Goal: Task Accomplishment & Management: Manage account settings

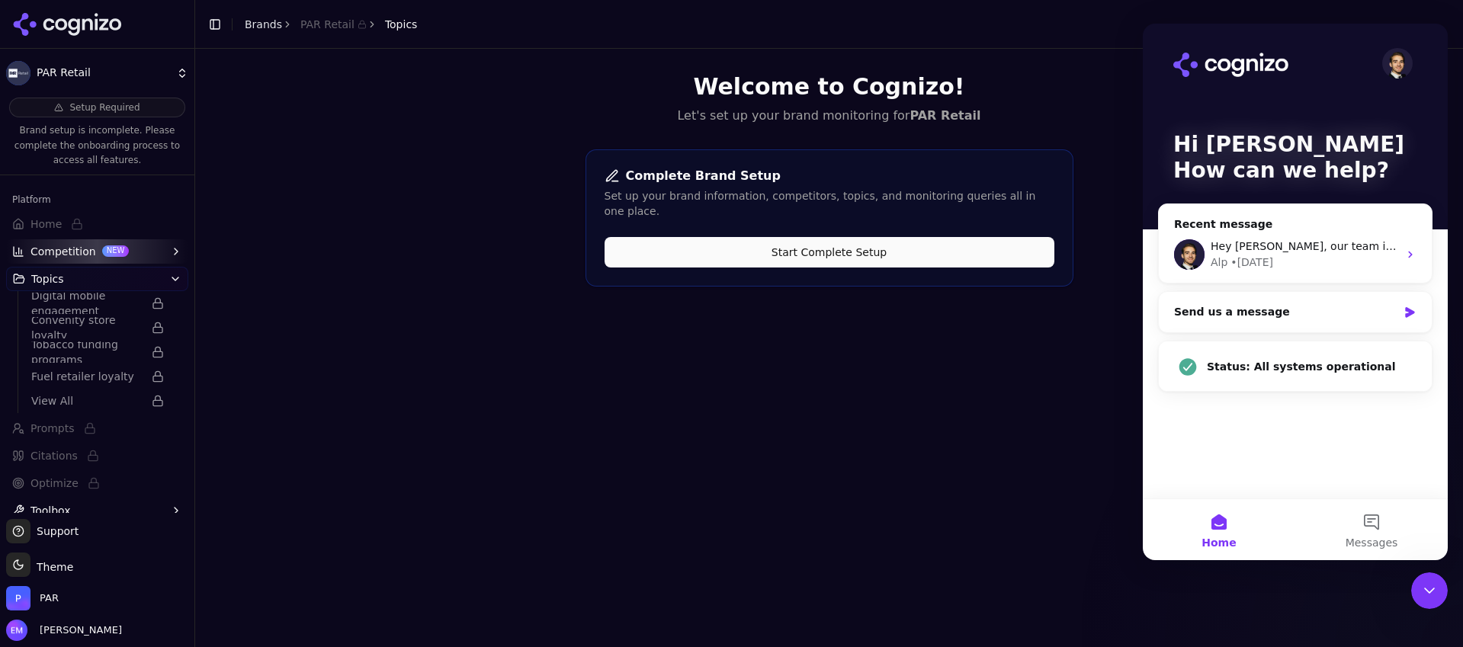
scroll to position [49, 0]
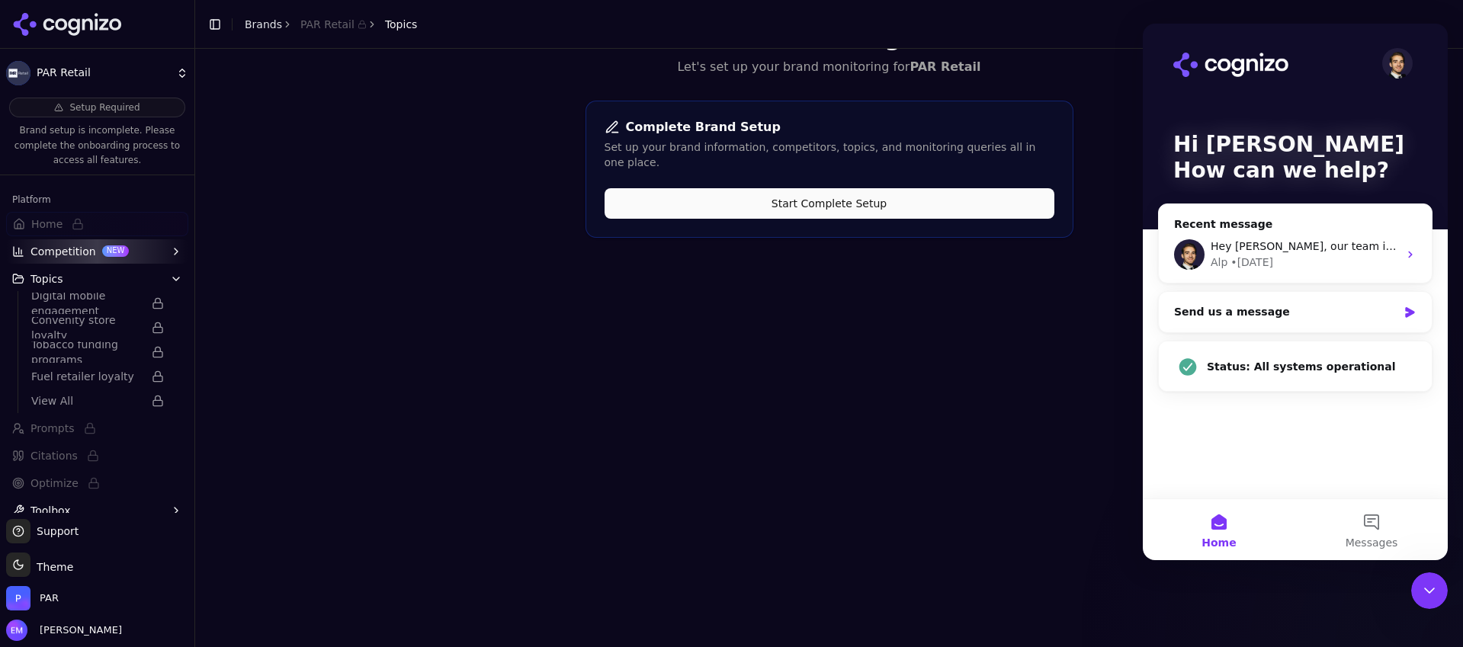
click at [1270, 423] on div "Hi [PERSON_NAME] 👋 How can we help? Recent message Hey [PERSON_NAME], our team …" at bounding box center [1295, 261] width 305 height 475
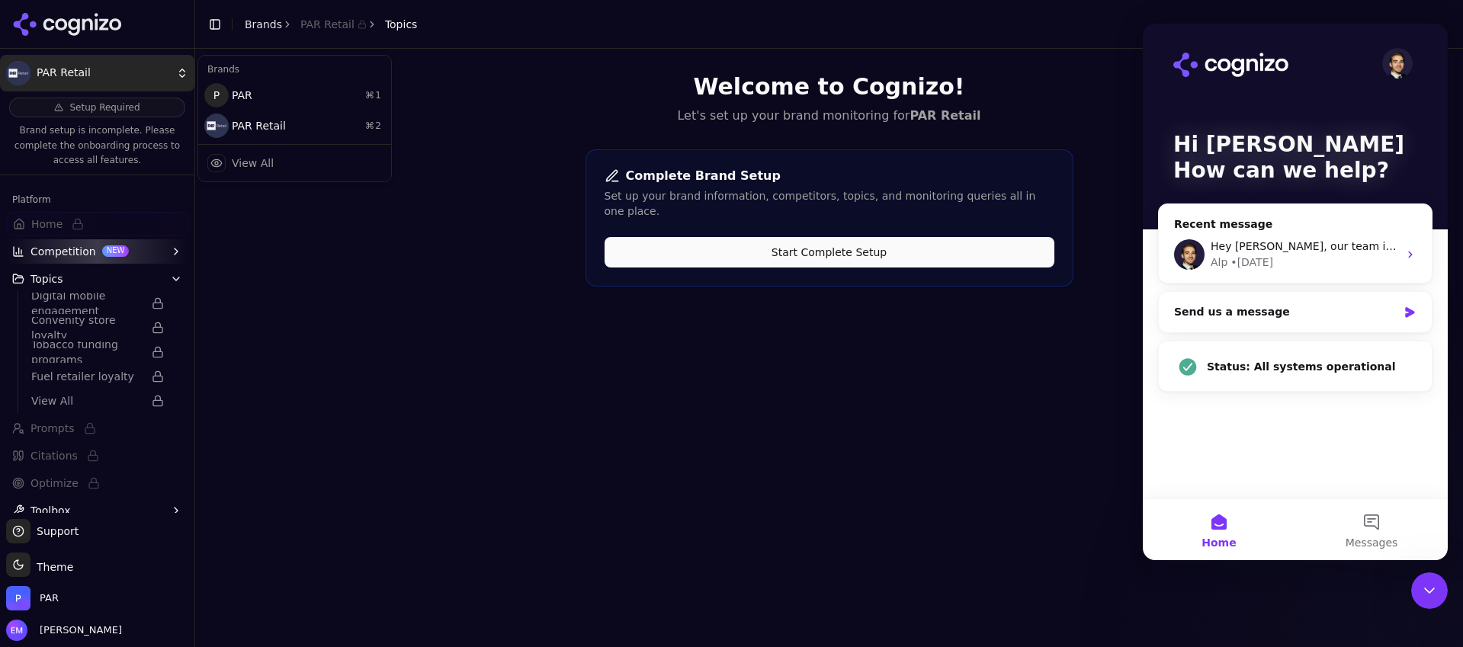
click at [61, 68] on html "PAR Retail Setup Required Brand setup is incomplete. Please complete the onboar…" at bounding box center [731, 323] width 1463 height 647
click at [79, 18] on html "PAR Retail Setup Required Brand setup is incomplete. Please complete the onboar…" at bounding box center [731, 323] width 1463 height 647
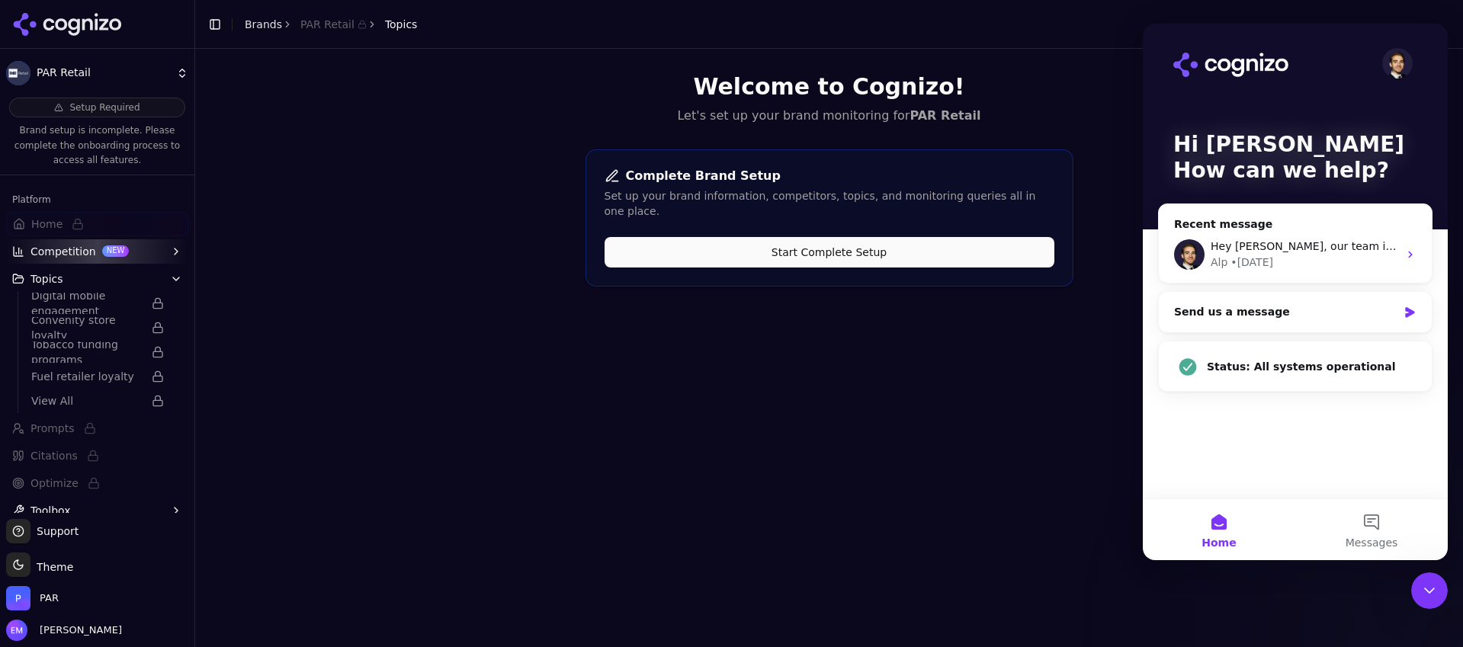
click at [77, 22] on icon at bounding box center [73, 27] width 11 height 18
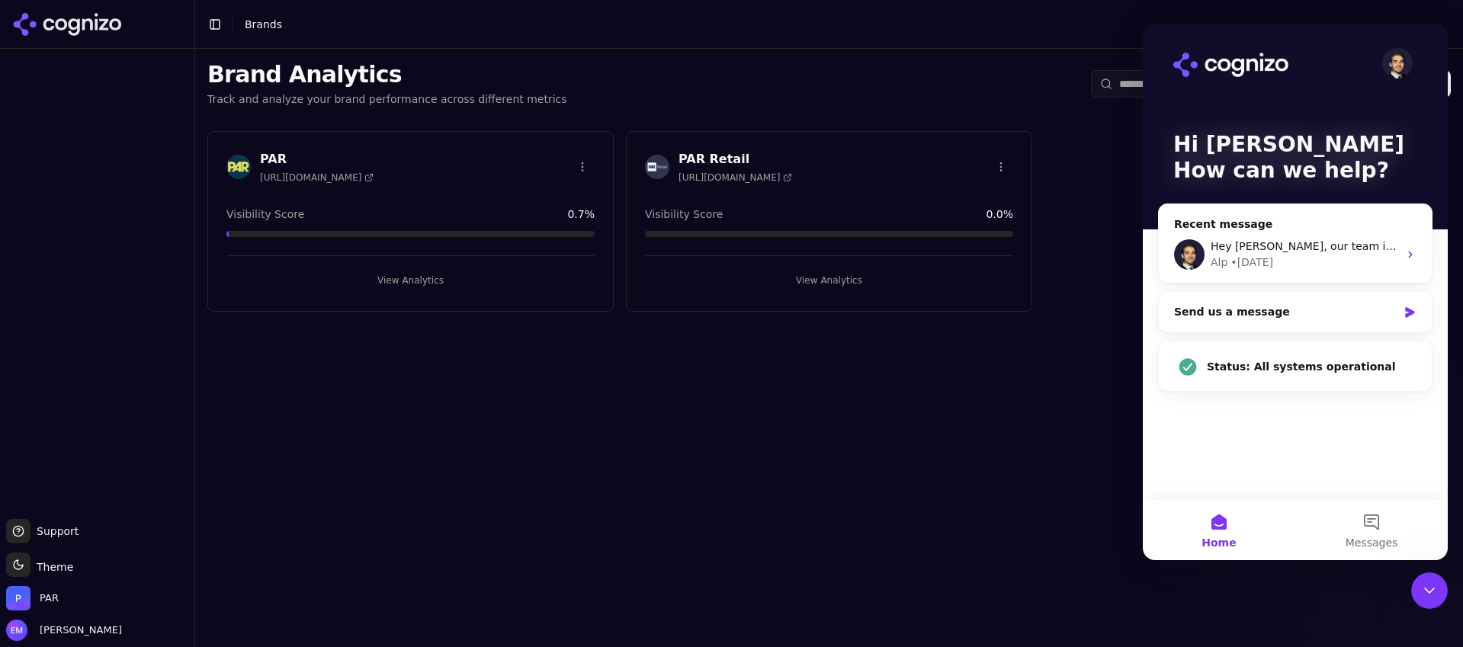
click at [1435, 591] on icon "Close Intercom Messenger" at bounding box center [1429, 591] width 18 height 18
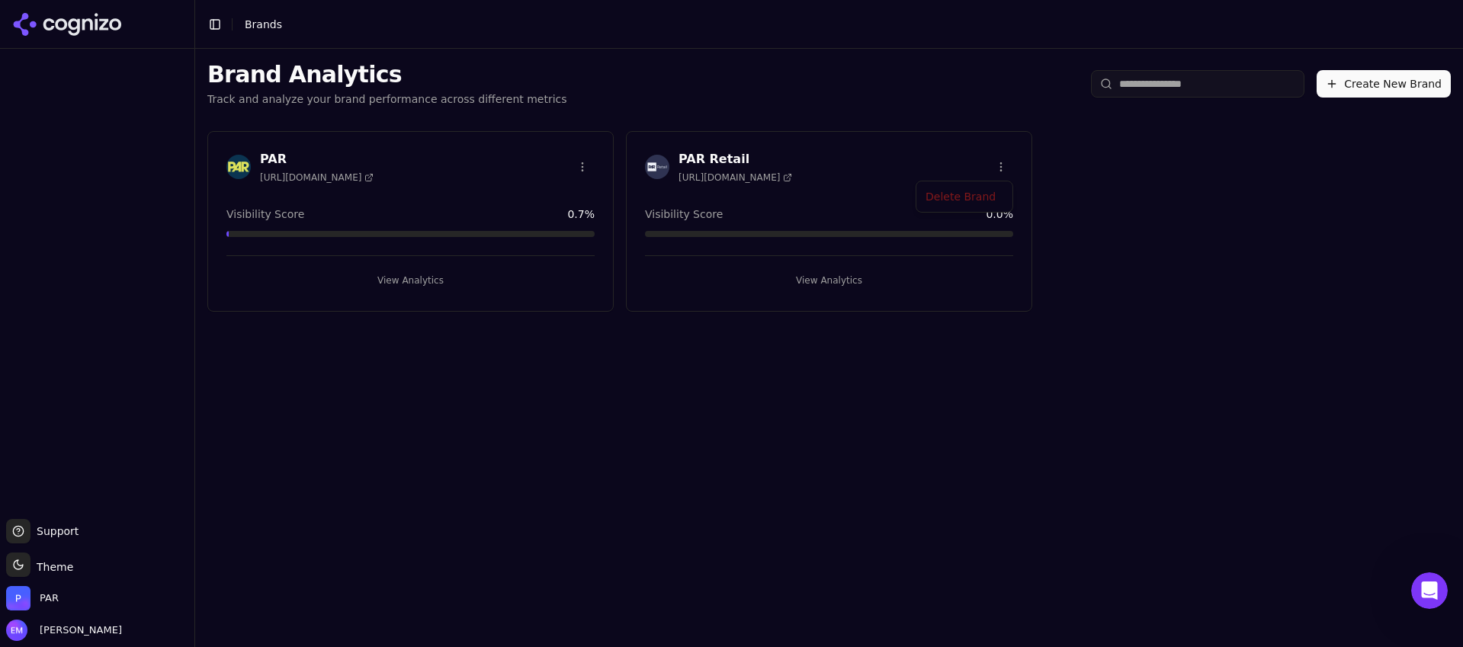
click at [999, 162] on html "Support Support Toggle theme Theme PAR [PERSON_NAME] Toggle Sidebar Brands Bran…" at bounding box center [731, 323] width 1463 height 647
click at [962, 198] on div "Delete Brand" at bounding box center [964, 198] width 90 height 24
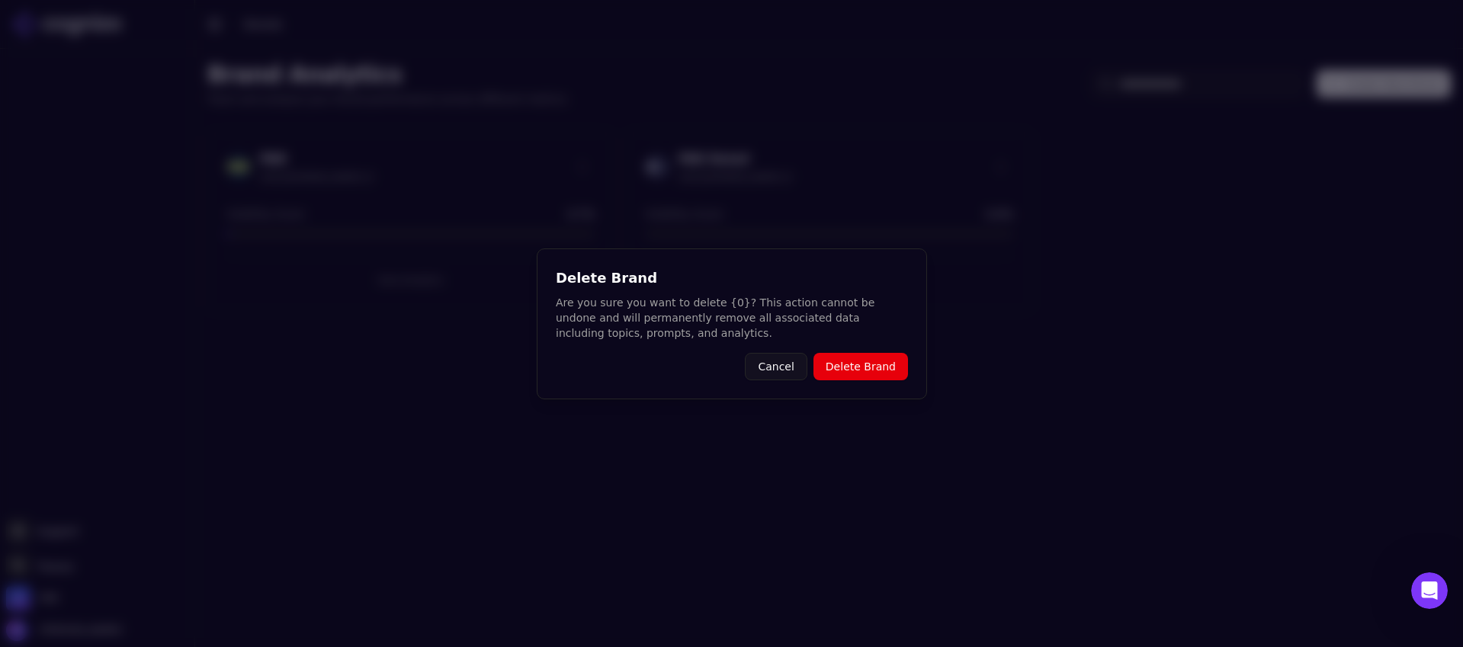
click at [864, 367] on button "Delete Brand" at bounding box center [860, 366] width 95 height 27
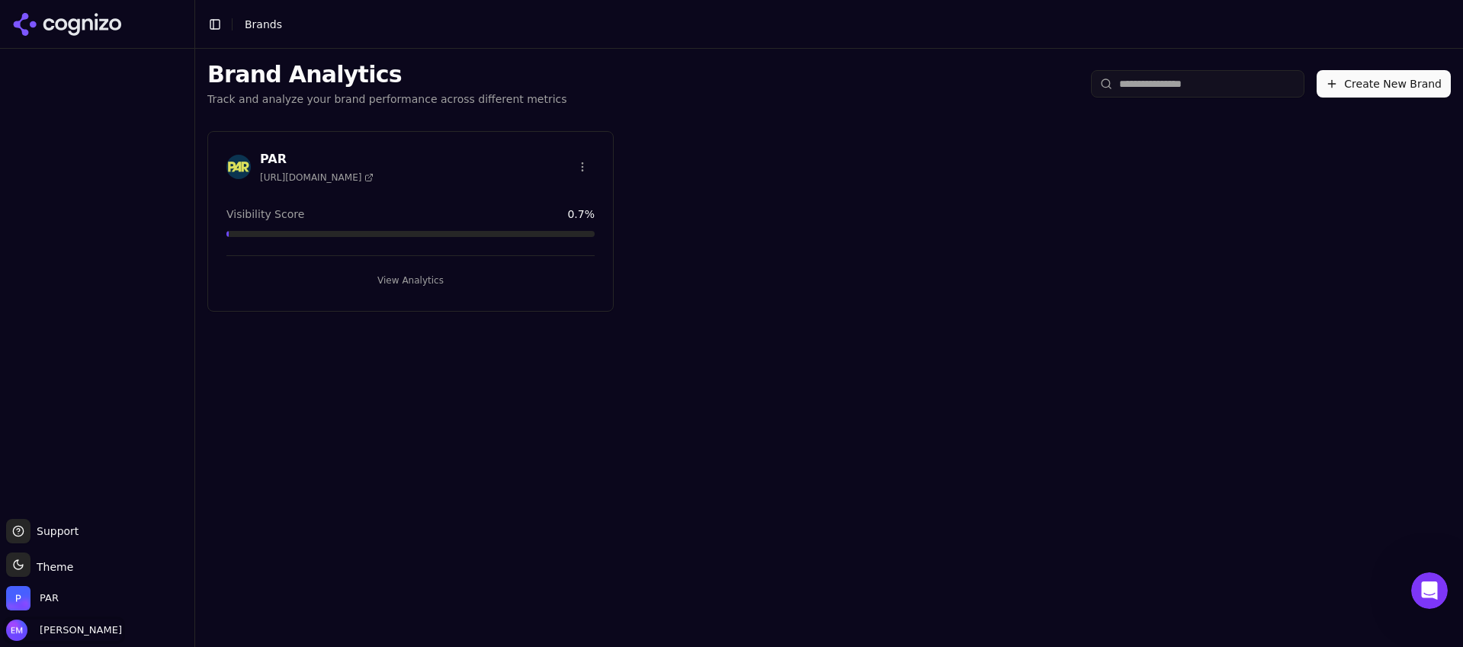
click at [69, 633] on span "[PERSON_NAME]" at bounding box center [78, 631] width 88 height 14
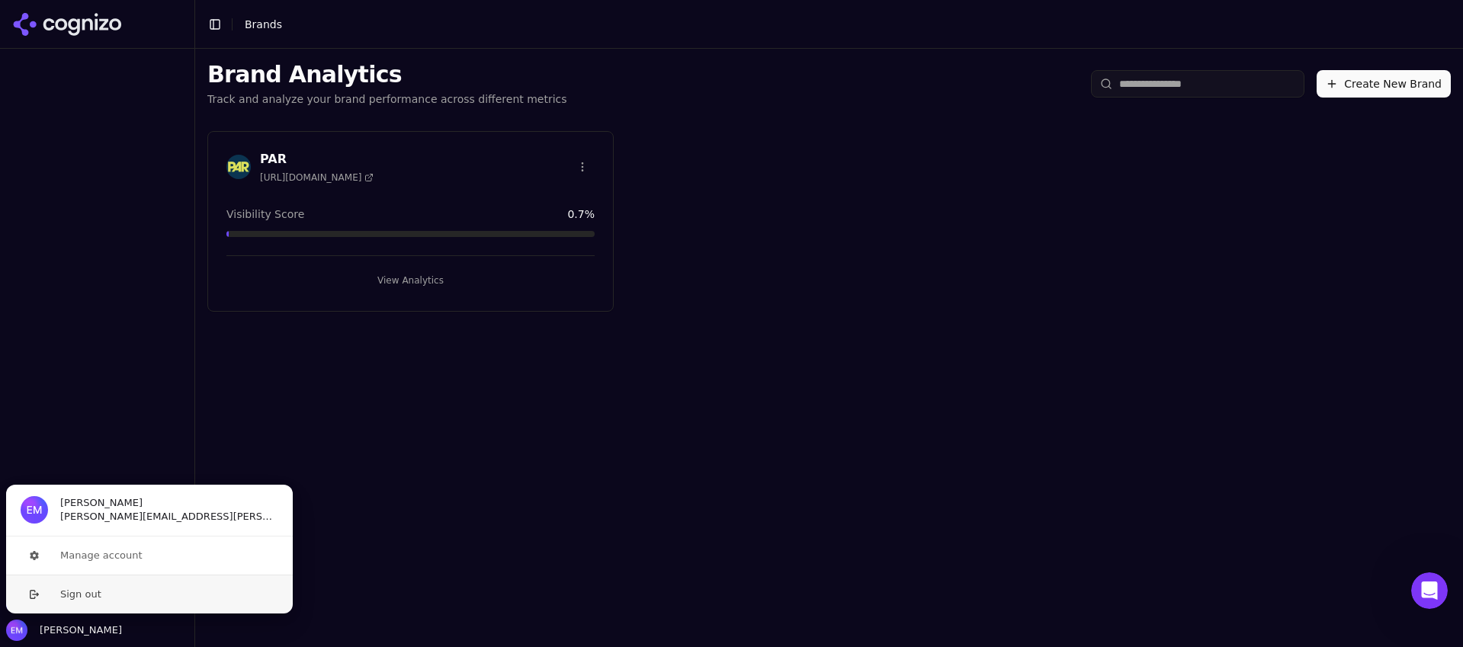
click at [81, 591] on button "Sign out" at bounding box center [149, 594] width 288 height 39
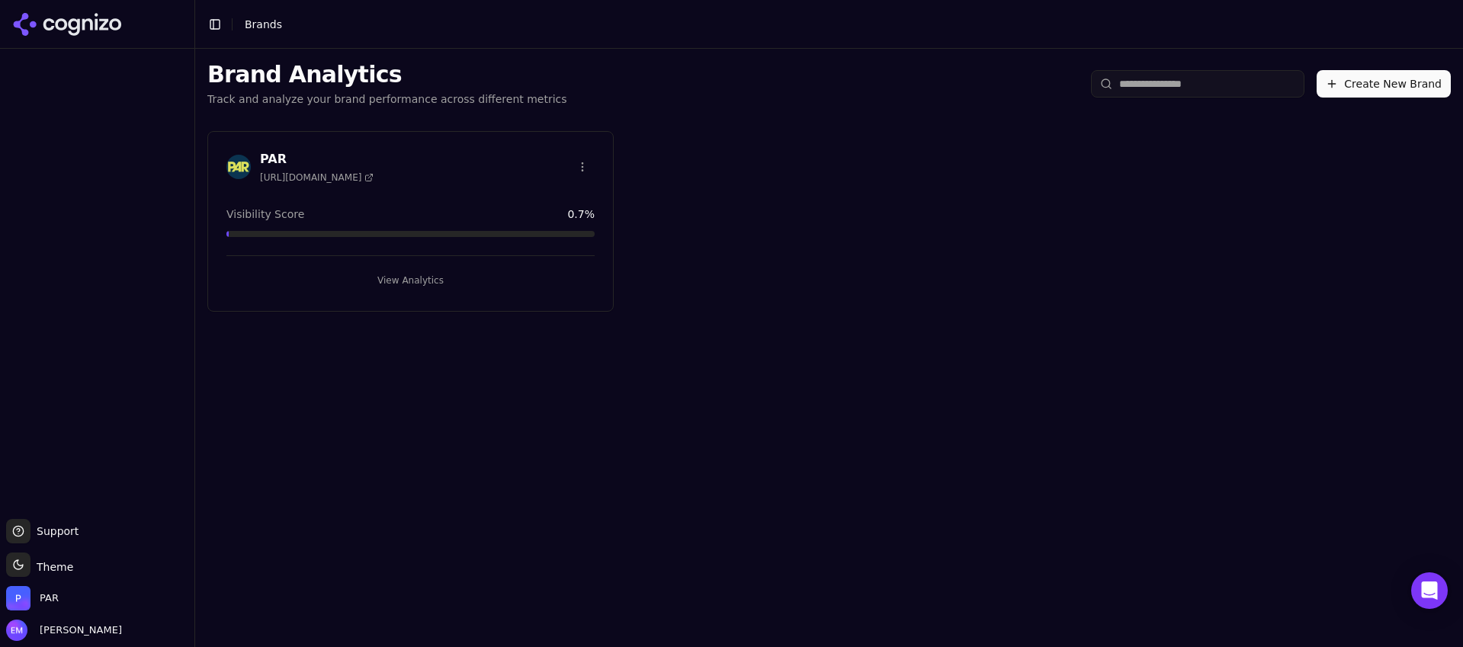
click at [102, 14] on icon at bounding box center [67, 24] width 111 height 23
click at [81, 24] on icon at bounding box center [67, 24] width 111 height 23
